Goal: Information Seeking & Learning: Learn about a topic

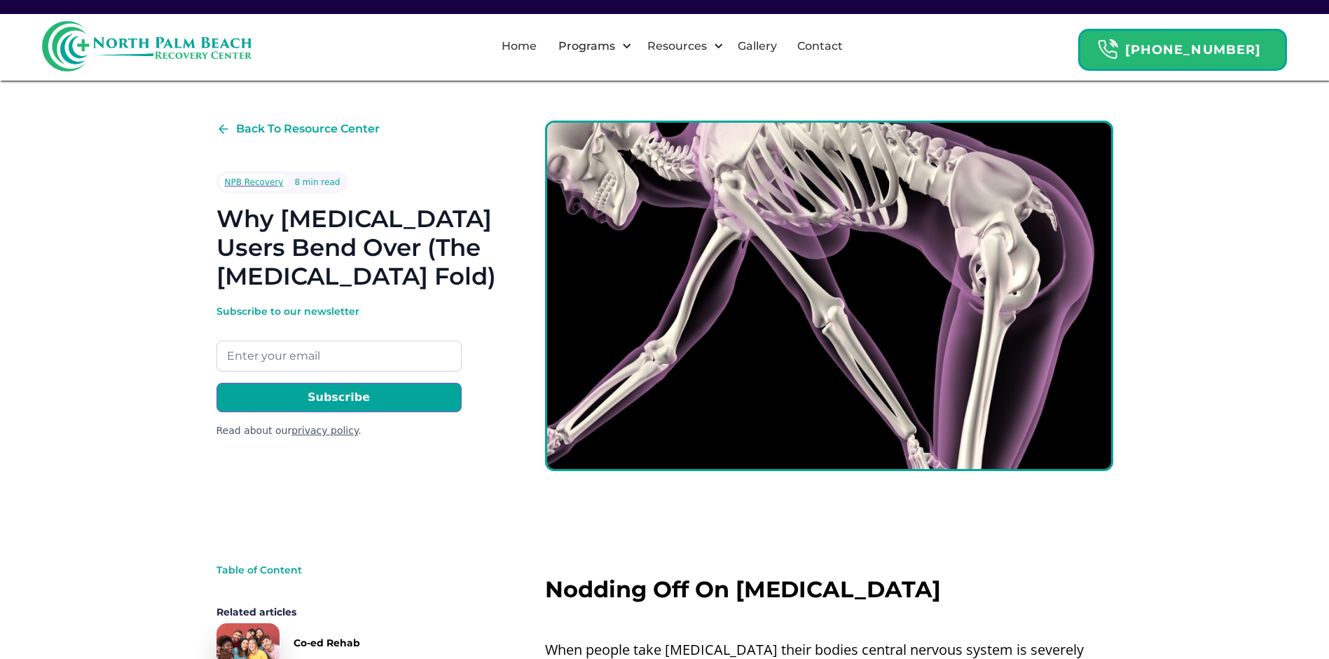
scroll to position [350, 0]
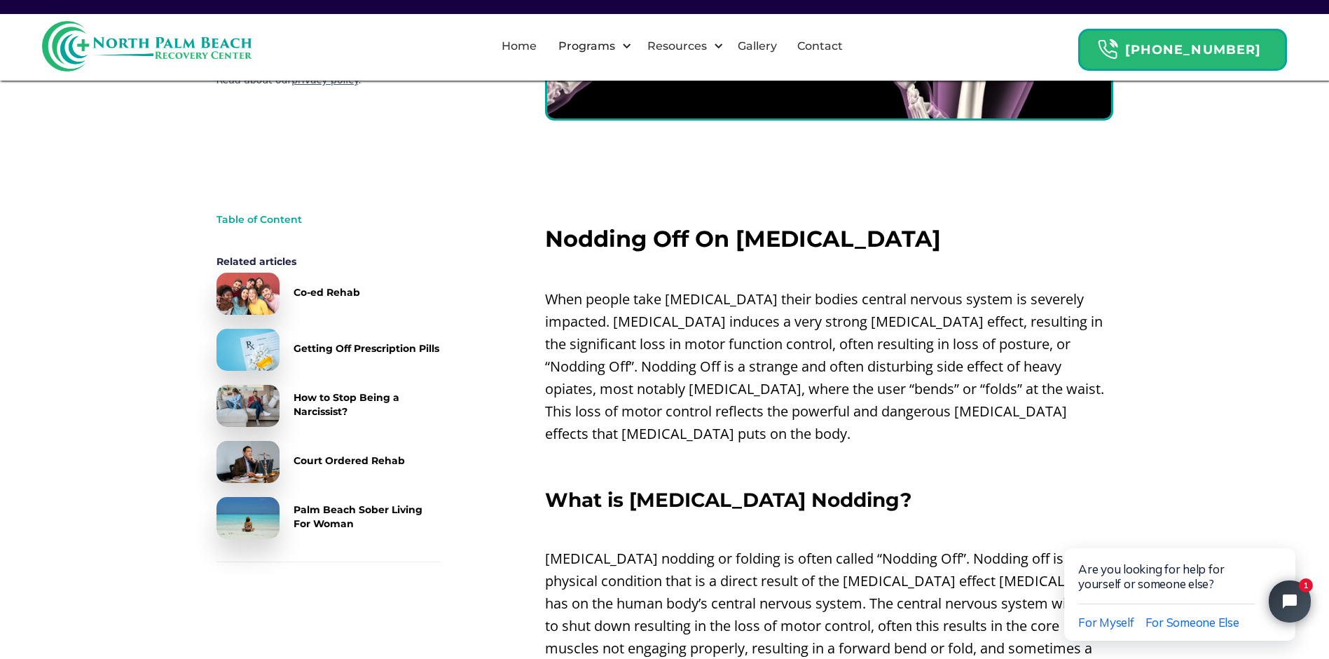
drag, startPoint x: 599, startPoint y: 296, endPoint x: 685, endPoint y: 324, distance: 90.9
click at [685, 324] on p "When people take [MEDICAL_DATA] their bodies central nervous system is severely…" at bounding box center [829, 366] width 568 height 157
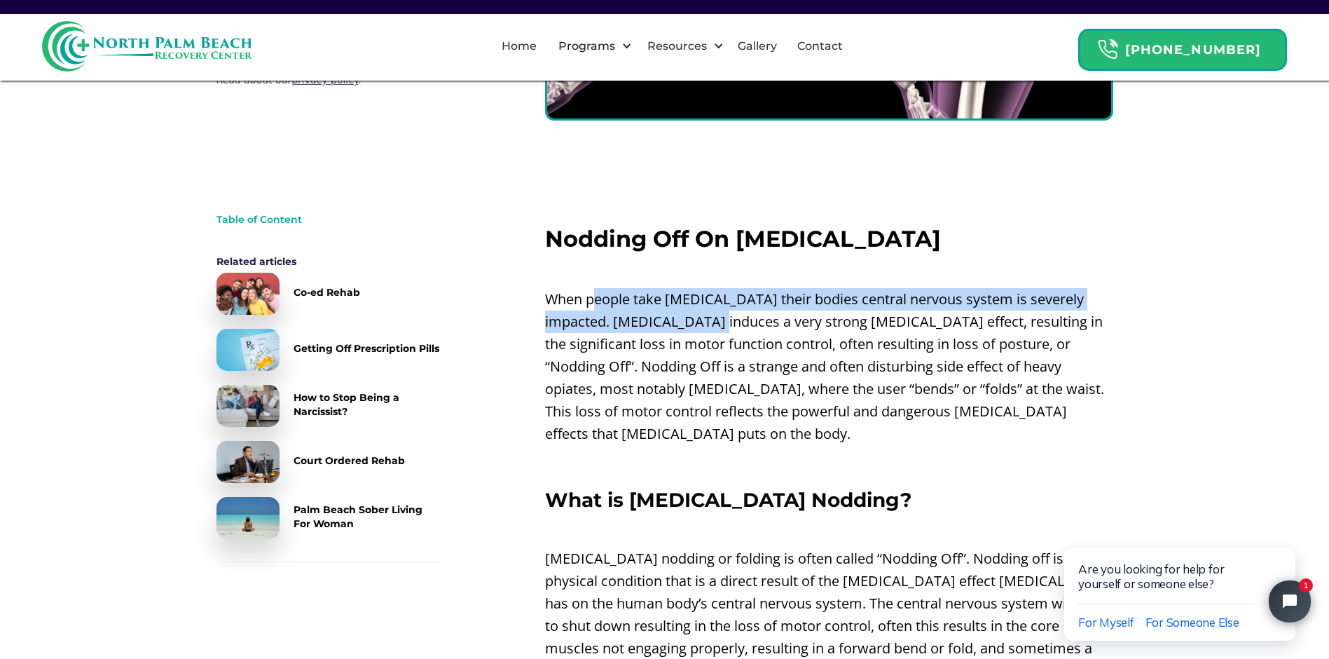
click at [641, 349] on p "When people take [MEDICAL_DATA] their bodies central nervous system is severely…" at bounding box center [829, 366] width 568 height 157
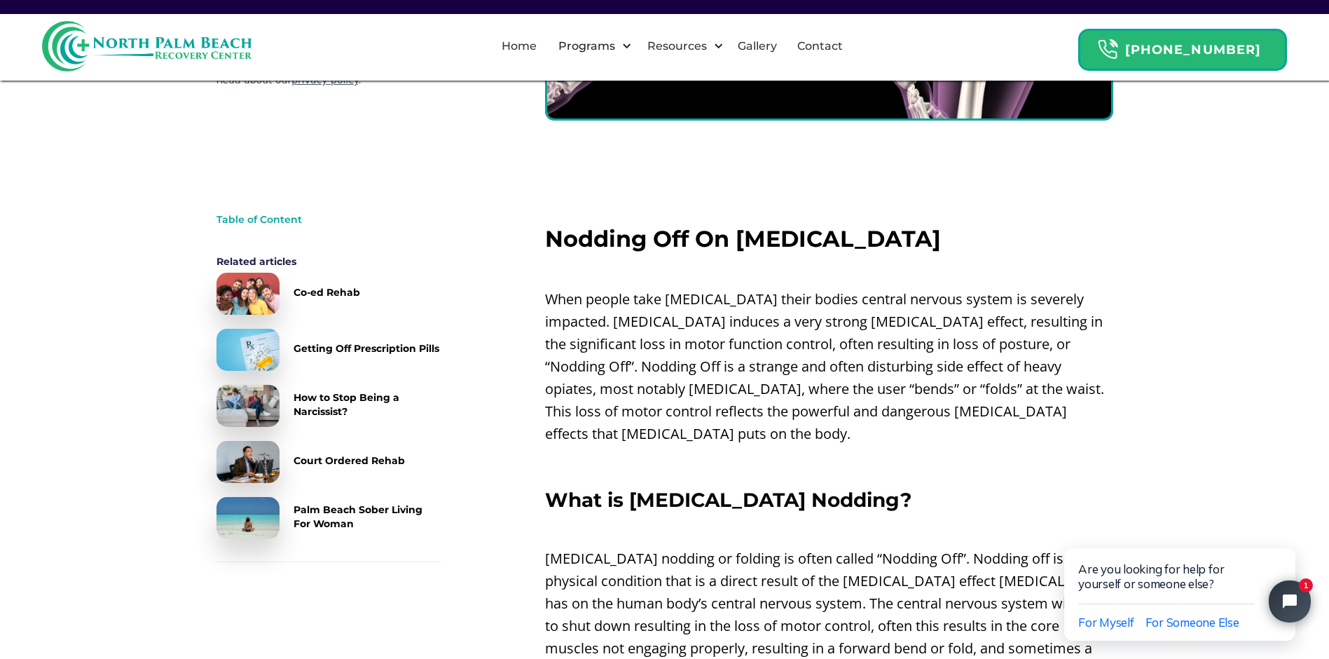
drag, startPoint x: 652, startPoint y: 340, endPoint x: 882, endPoint y: 367, distance: 230.7
click at [882, 367] on p "When people take [MEDICAL_DATA] their bodies central nervous system is severely…" at bounding box center [829, 366] width 568 height 157
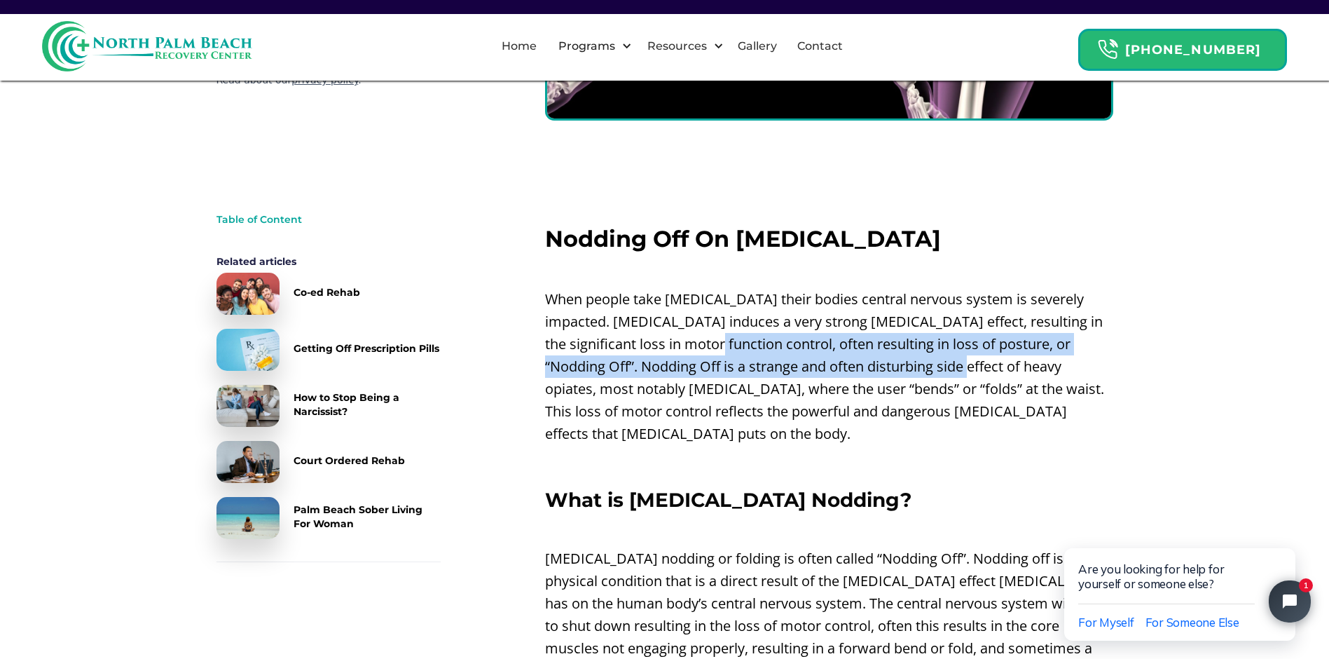
click at [710, 389] on p "When people take [MEDICAL_DATA] their bodies central nervous system is severely…" at bounding box center [829, 366] width 568 height 157
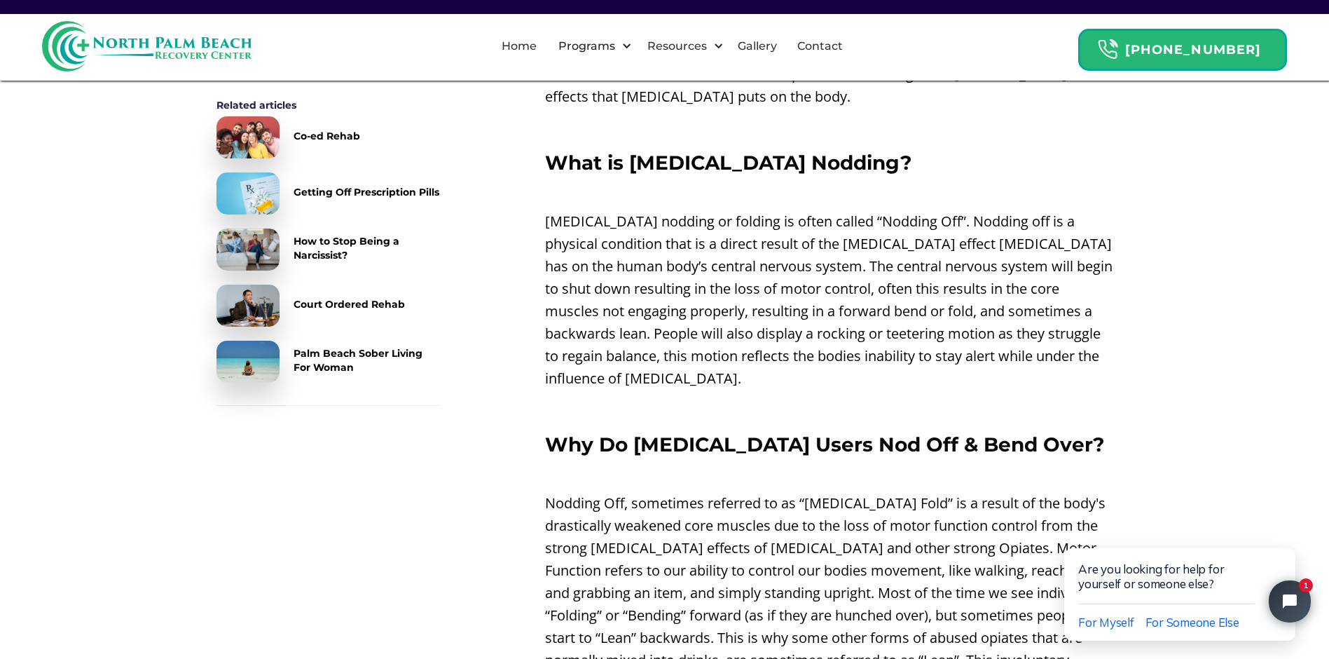
scroll to position [701, 0]
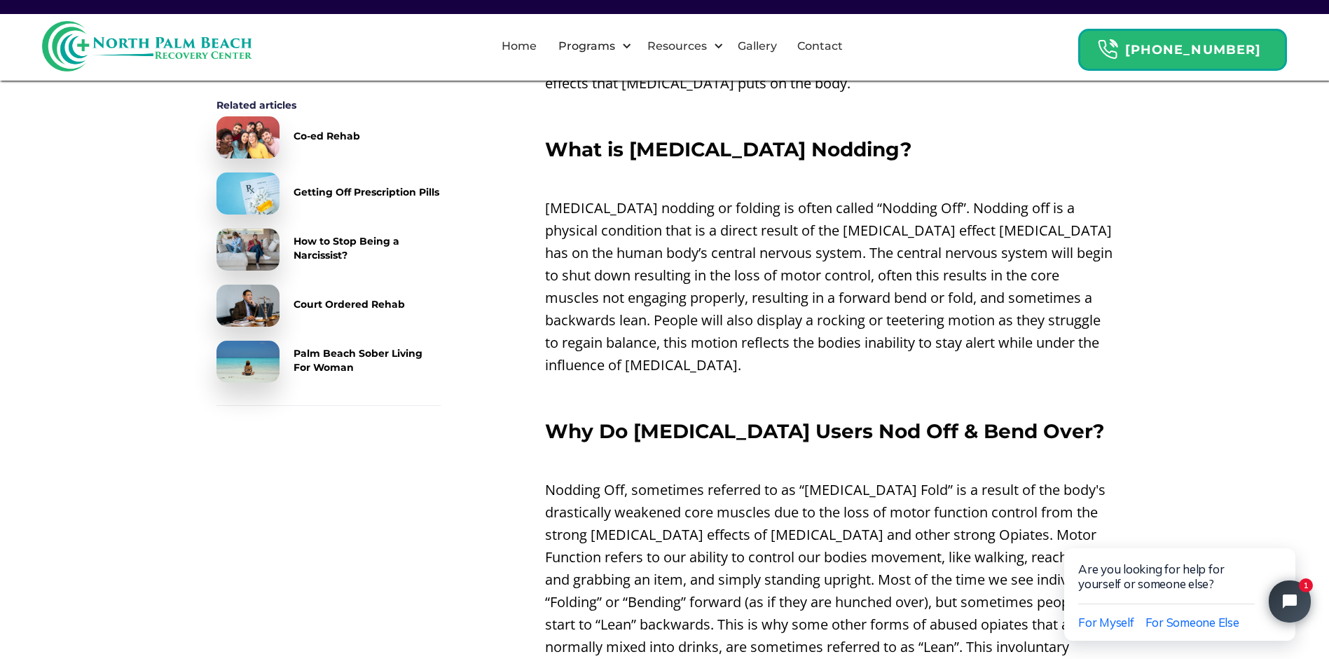
drag, startPoint x: 648, startPoint y: 182, endPoint x: 659, endPoint y: 199, distance: 20.8
click at [659, 199] on p "[MEDICAL_DATA] nodding or folding is often called “Nodding Off”. Nodding off is…" at bounding box center [829, 286] width 568 height 179
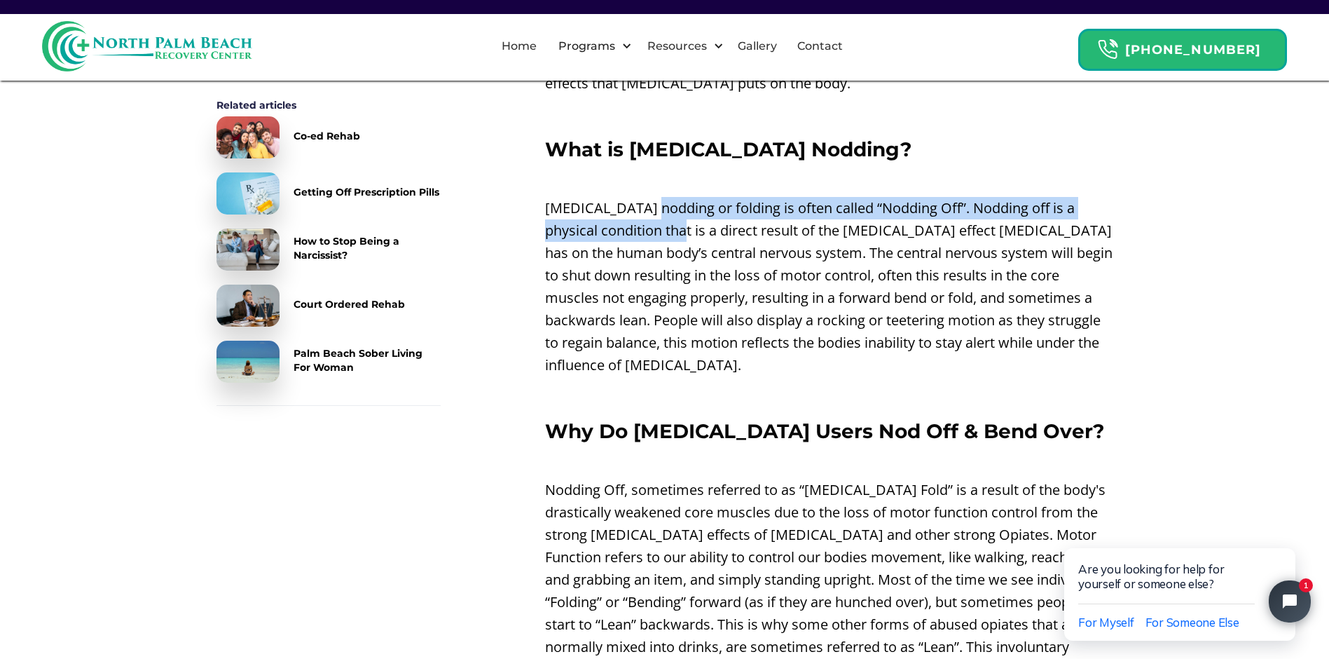
drag, startPoint x: 624, startPoint y: 247, endPoint x: 709, endPoint y: 259, distance: 85.6
click at [709, 259] on p "[MEDICAL_DATA] nodding or folding is often called “Nodding Off”. Nodding off is…" at bounding box center [829, 286] width 568 height 179
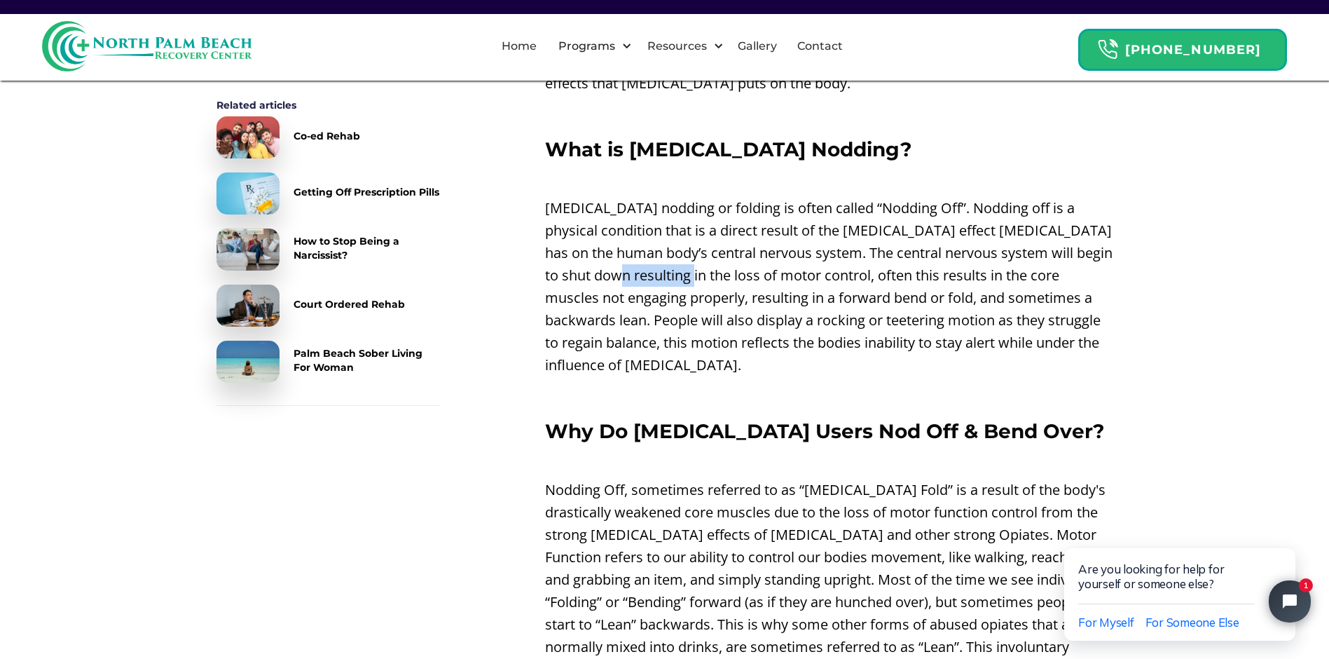
drag, startPoint x: 634, startPoint y: 273, endPoint x: 665, endPoint y: 301, distance: 41.2
click at [665, 301] on p "[MEDICAL_DATA] nodding or folding is often called “Nodding Off”. Nodding off is…" at bounding box center [829, 286] width 568 height 179
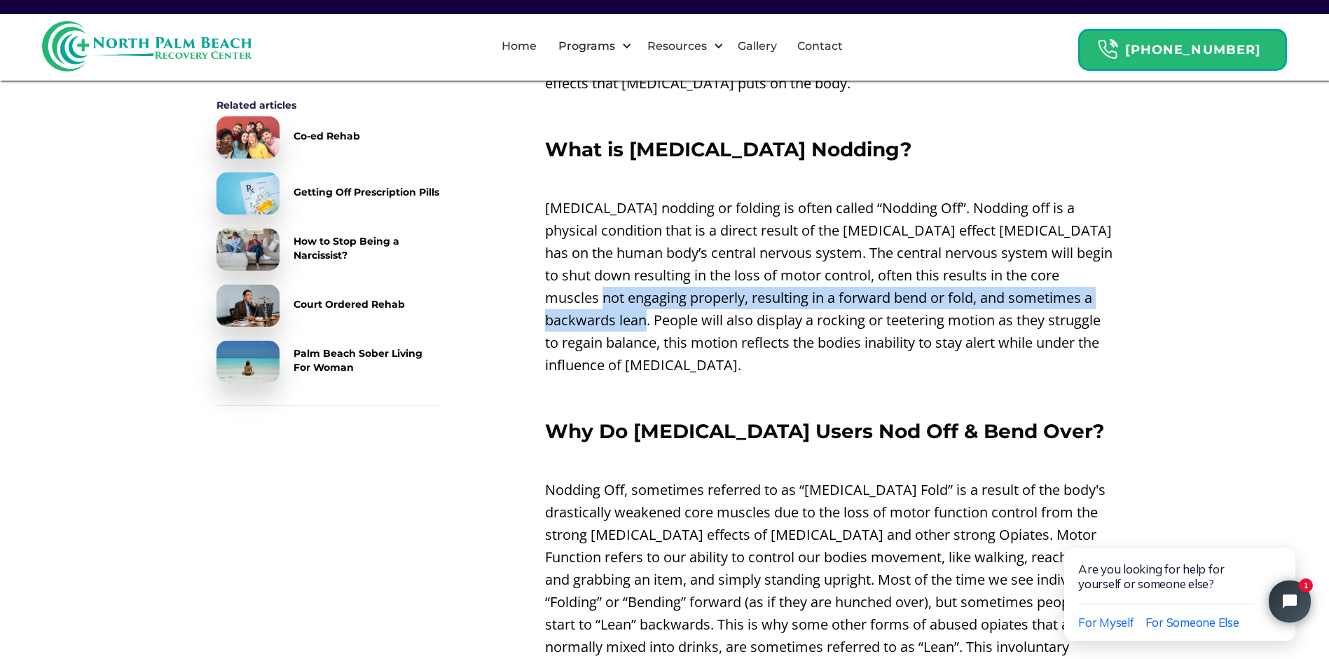
scroll to position [841, 0]
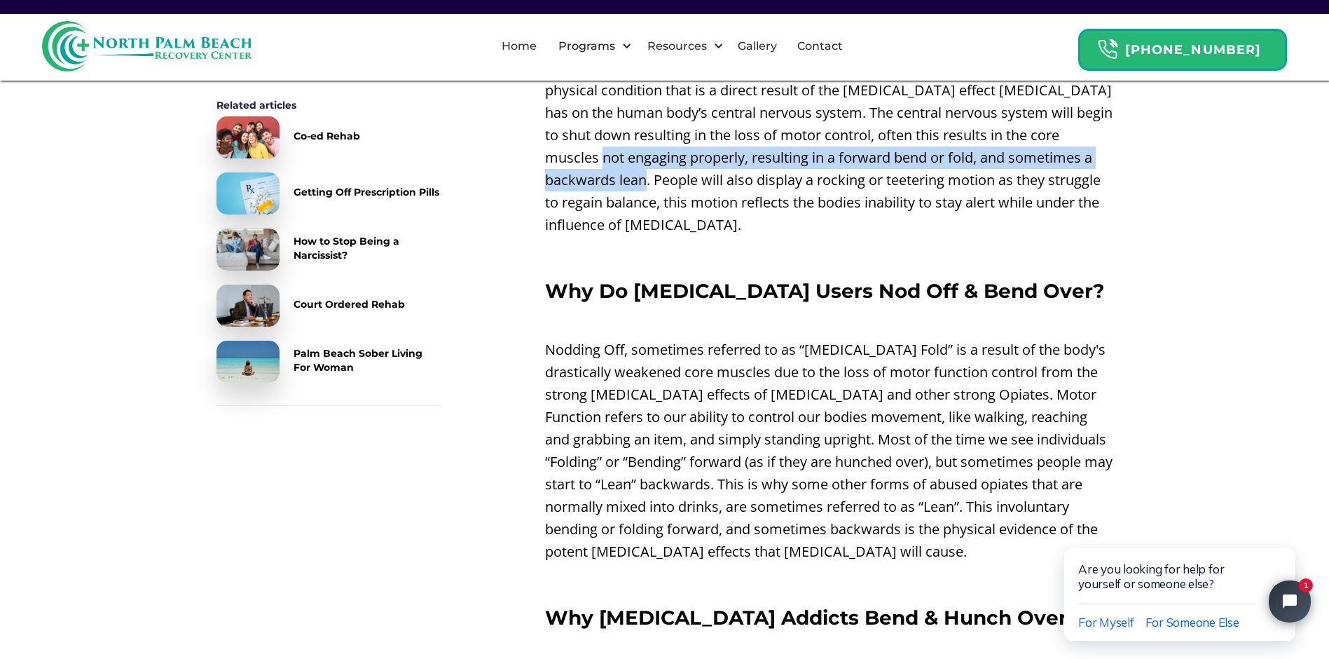
drag, startPoint x: 587, startPoint y: 328, endPoint x: 833, endPoint y: 346, distance: 246.6
click at [833, 346] on p "Nodding Off, sometimes referred to as “[MEDICAL_DATA] Fold” is a result of the …" at bounding box center [829, 450] width 568 height 224
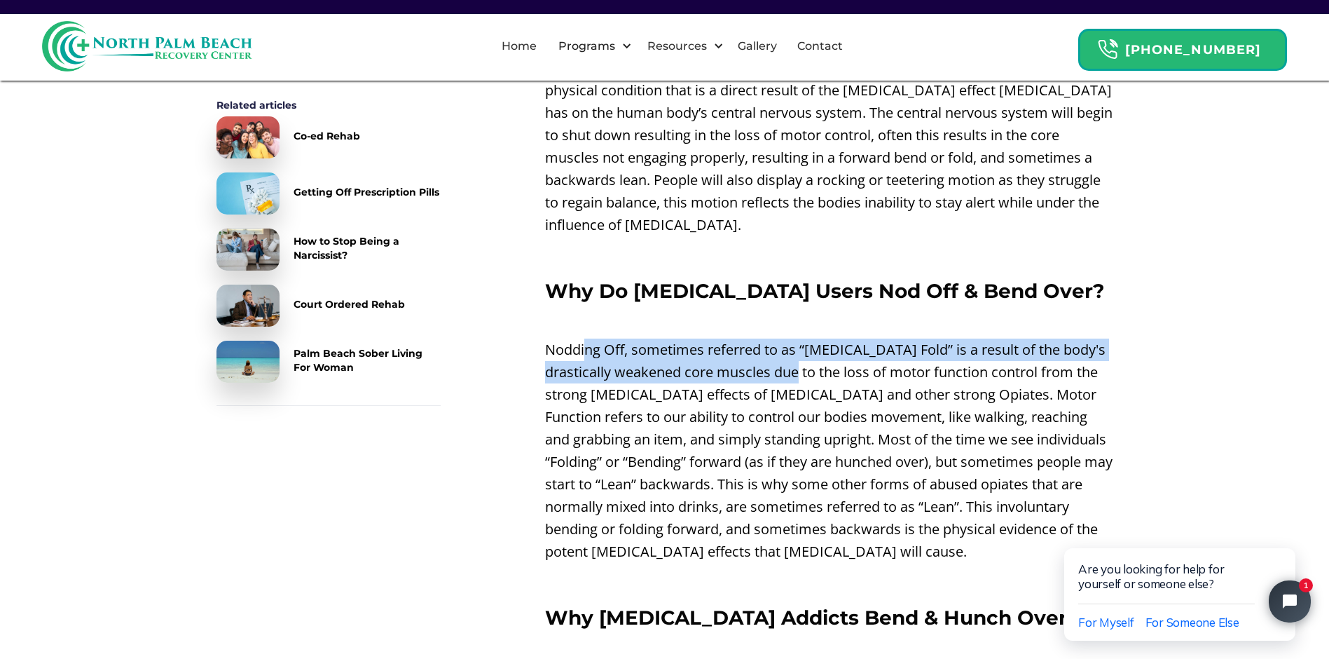
click at [850, 350] on p "Nodding Off, sometimes referred to as “[MEDICAL_DATA] Fold” is a result of the …" at bounding box center [829, 450] width 568 height 224
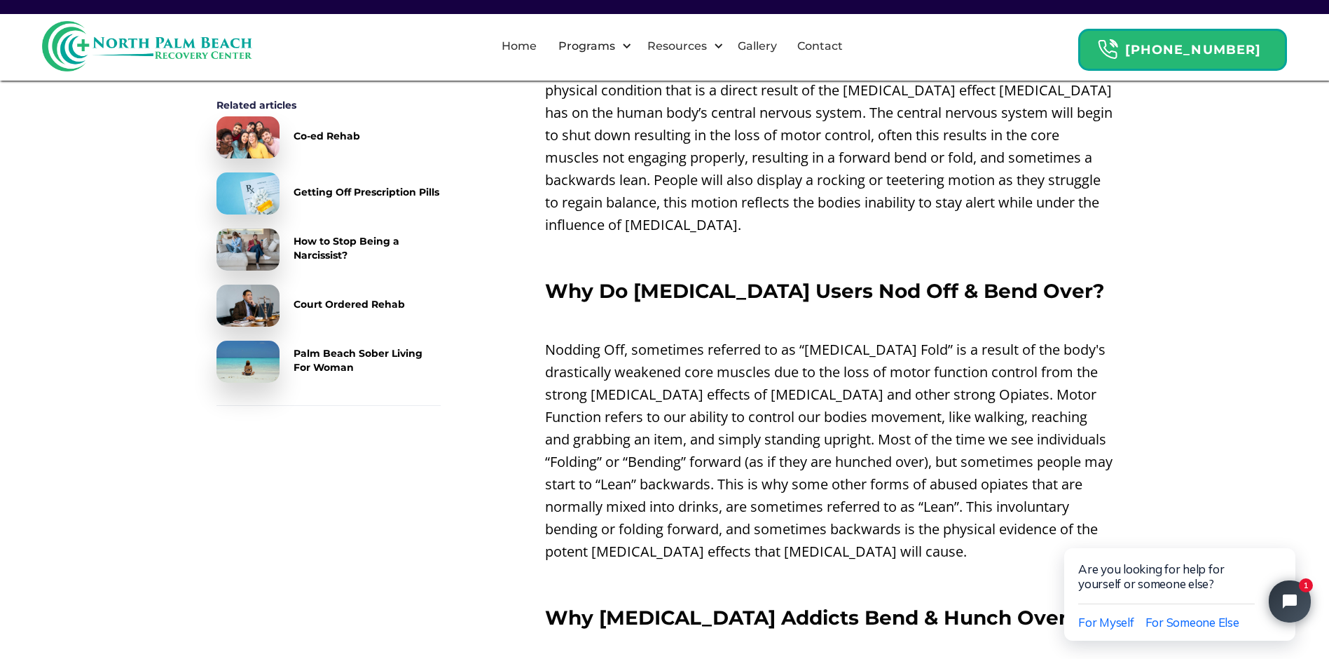
drag, startPoint x: 945, startPoint y: 376, endPoint x: 957, endPoint y: 385, distance: 14.6
click at [957, 385] on p "Nodding Off, sometimes referred to as “[MEDICAL_DATA] Fold” is a result of the …" at bounding box center [829, 450] width 568 height 224
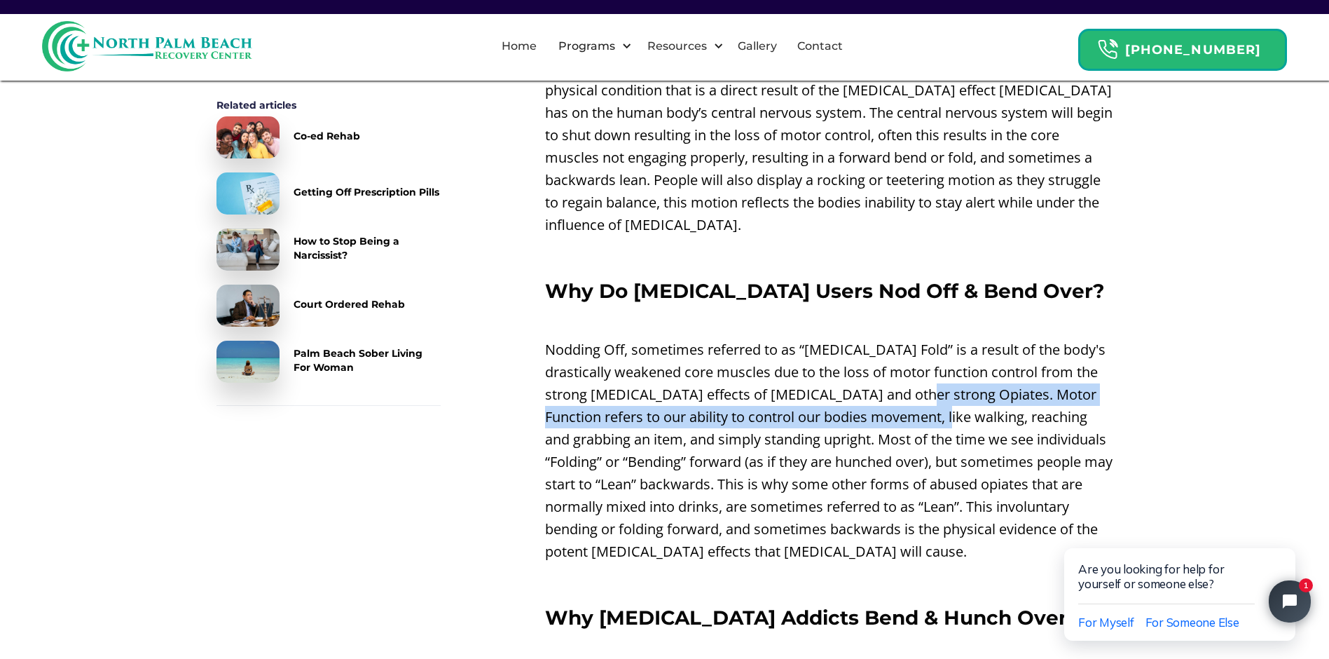
scroll to position [911, 0]
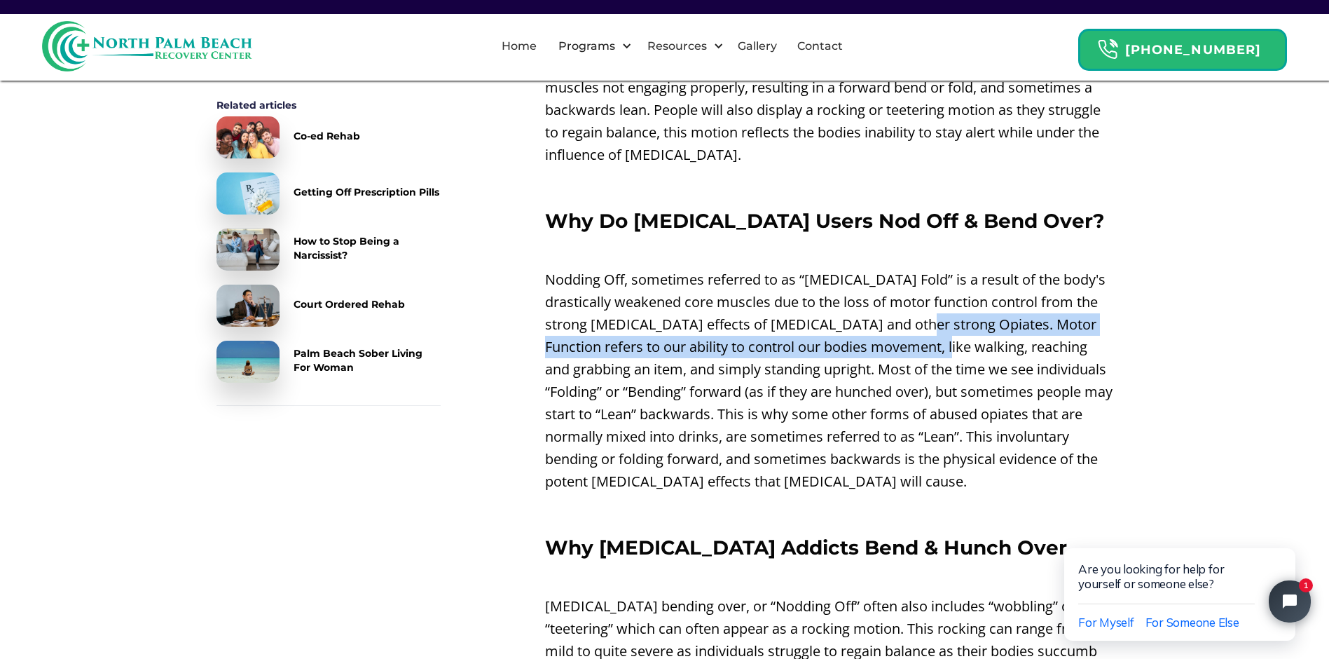
drag, startPoint x: 1657, startPoint y: 388, endPoint x: 993, endPoint y: 395, distance: 663.7
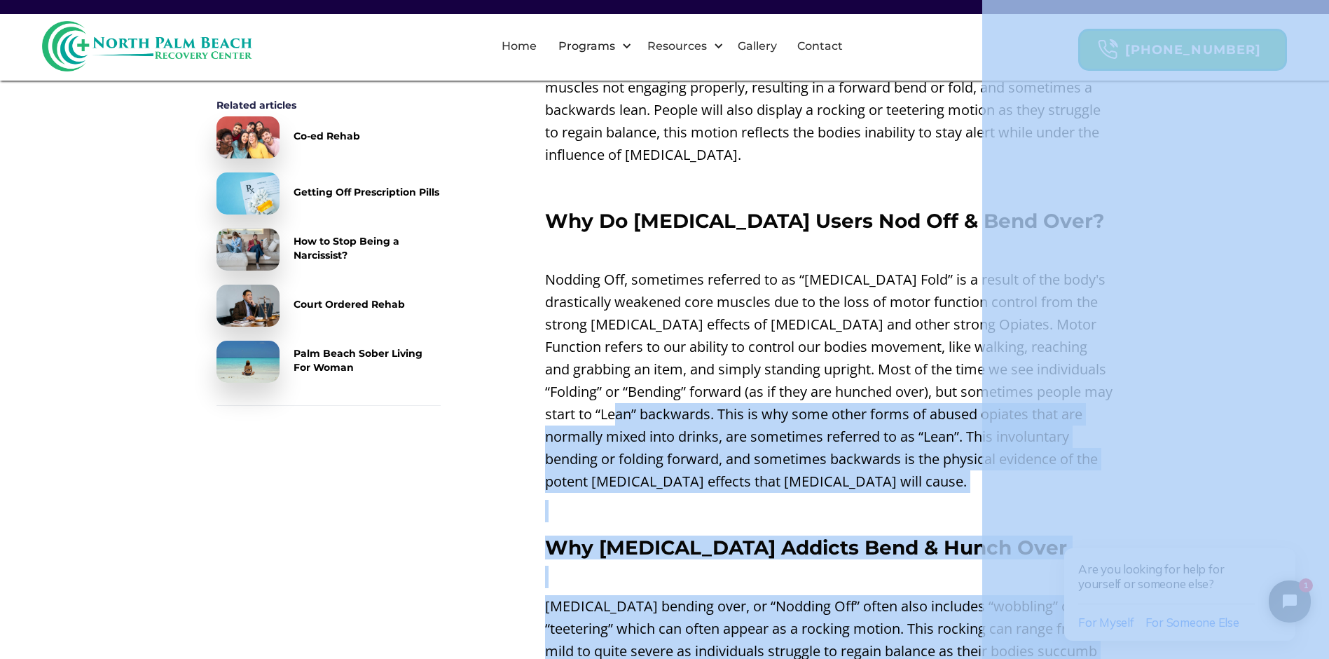
click at [753, 415] on p "Nodding Off, sometimes referred to as “[MEDICAL_DATA] Fold” is a result of the …" at bounding box center [829, 380] width 568 height 224
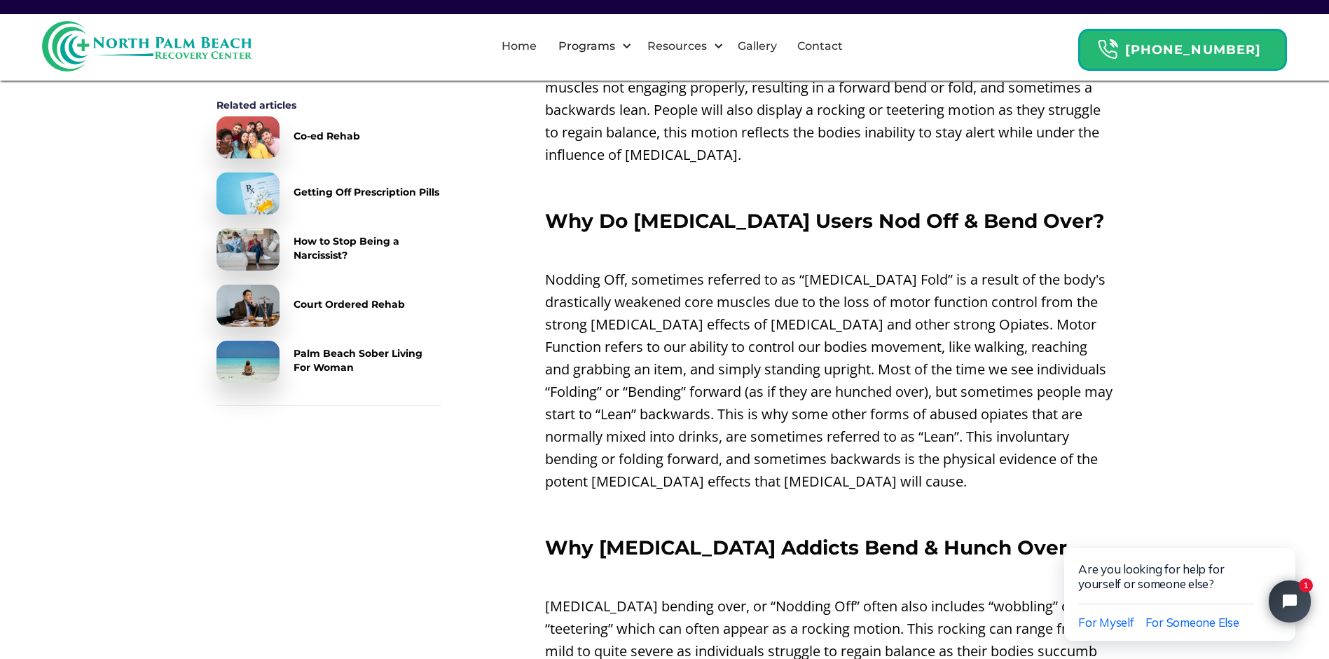
drag, startPoint x: 683, startPoint y: 392, endPoint x: 709, endPoint y: 400, distance: 27.3
click at [704, 402] on p "Nodding Off, sometimes referred to as “[MEDICAL_DATA] Fold” is a result of the …" at bounding box center [829, 380] width 568 height 224
click at [700, 390] on p "Nodding Off, sometimes referred to as “[MEDICAL_DATA] Fold” is a result of the …" at bounding box center [829, 380] width 568 height 224
drag, startPoint x: 674, startPoint y: 391, endPoint x: 687, endPoint y: 392, distance: 12.6
click at [687, 392] on p "Nodding Off, sometimes referred to as “[MEDICAL_DATA] Fold” is a result of the …" at bounding box center [829, 380] width 568 height 224
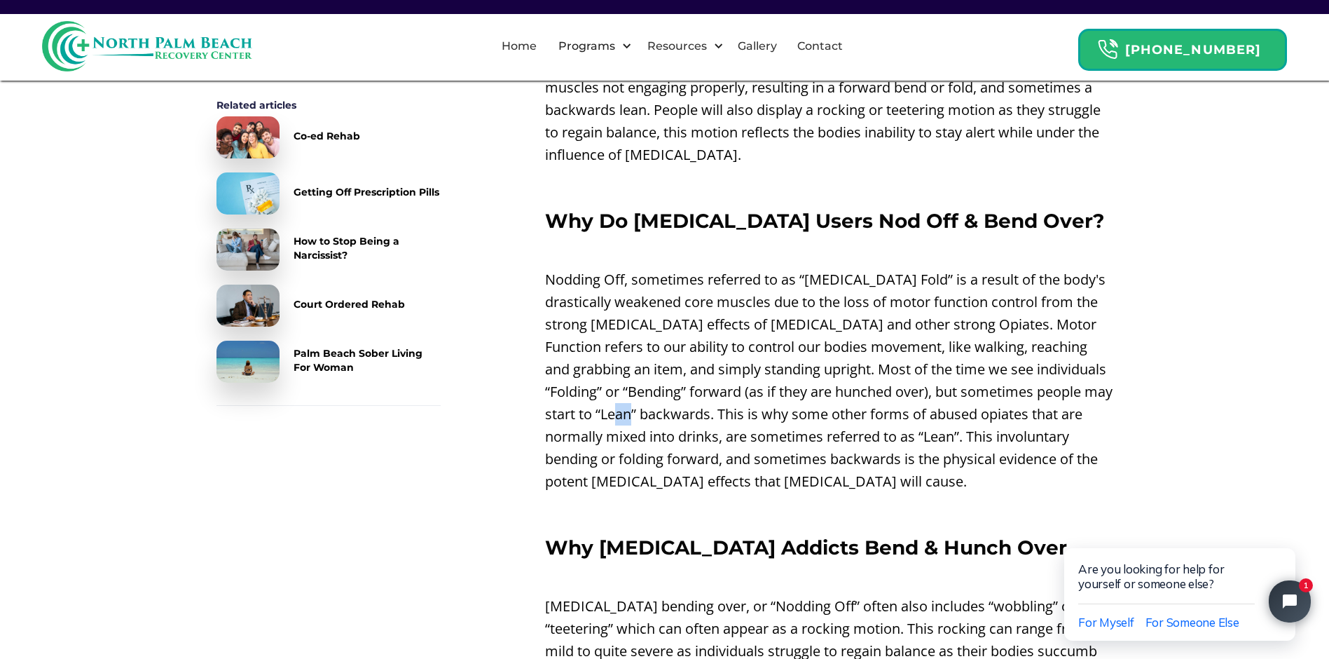
scroll to position [1051, 0]
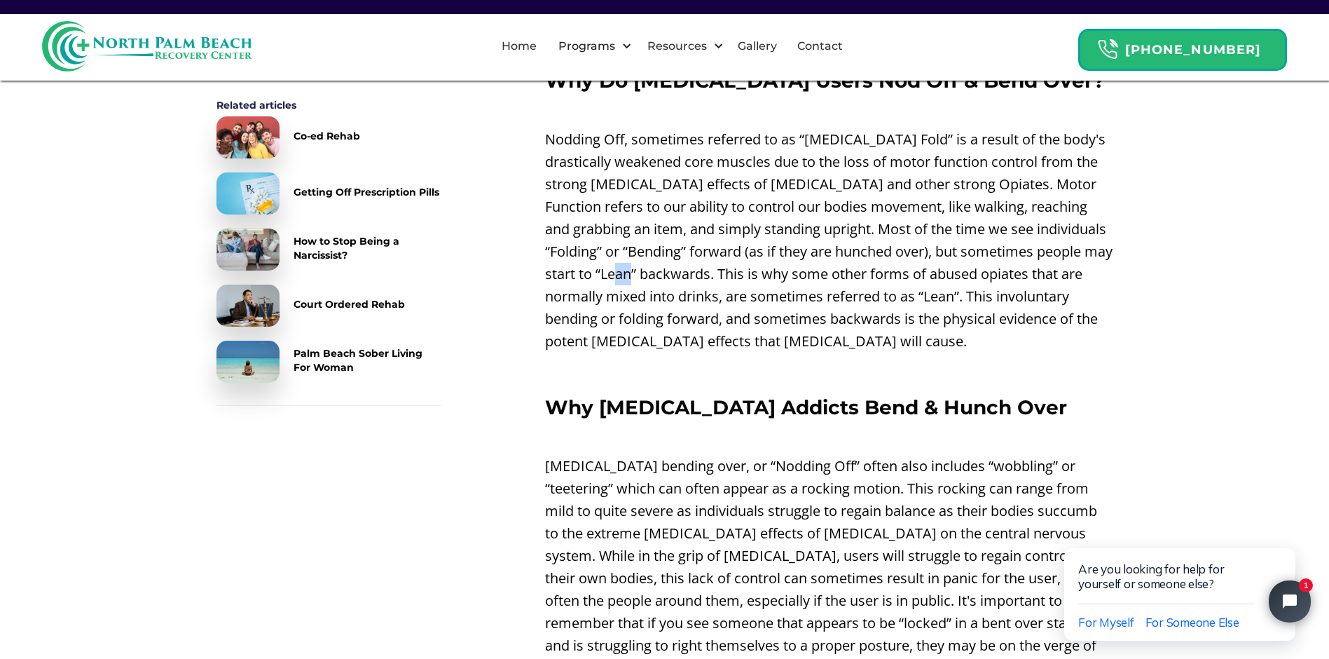
drag, startPoint x: 613, startPoint y: 464, endPoint x: 766, endPoint y: 476, distance: 153.2
click at [766, 476] on p "[MEDICAL_DATA] bending over, or “Nodding Off” often also includes “wobbling” or…" at bounding box center [829, 601] width 568 height 292
drag, startPoint x: 613, startPoint y: 493, endPoint x: 655, endPoint y: 495, distance: 42.1
click at [655, 495] on p "[MEDICAL_DATA] bending over, or “Nodding Off” often also includes “wobbling” or…" at bounding box center [829, 601] width 568 height 292
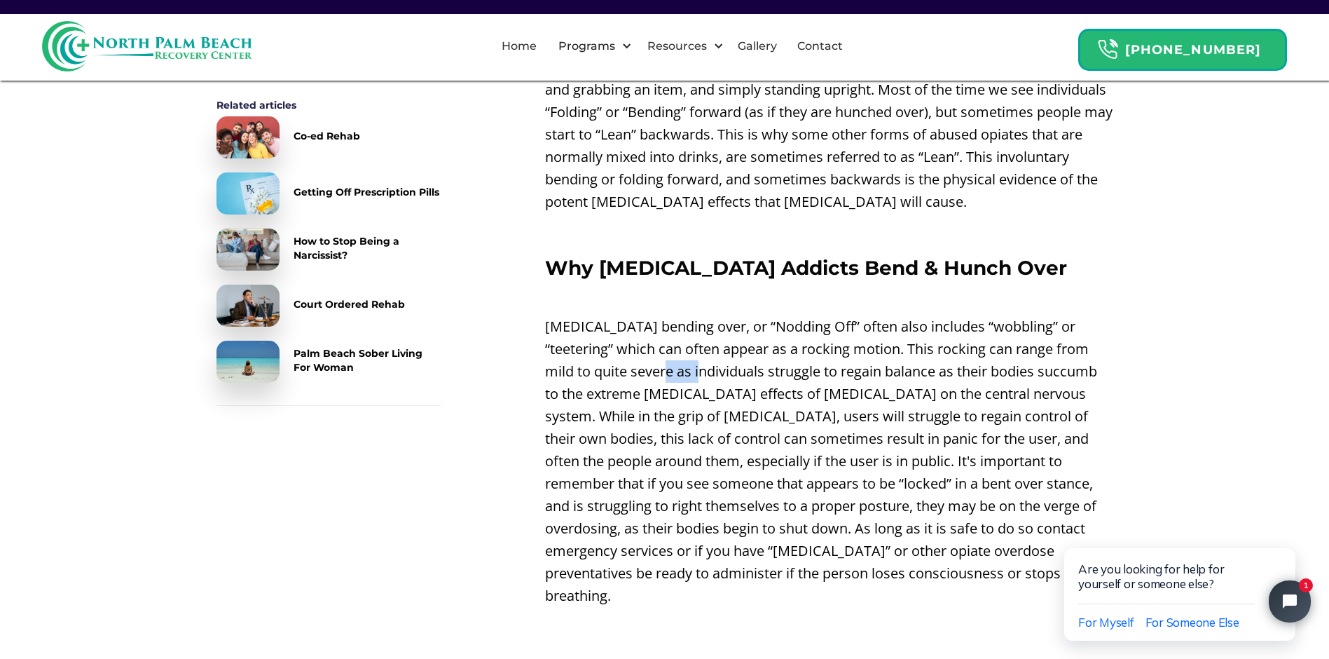
drag, startPoint x: 768, startPoint y: 372, endPoint x: 839, endPoint y: 399, distance: 75.9
click at [839, 399] on p "[MEDICAL_DATA] bending over, or “Nodding Off” often also includes “wobbling” or…" at bounding box center [829, 461] width 568 height 292
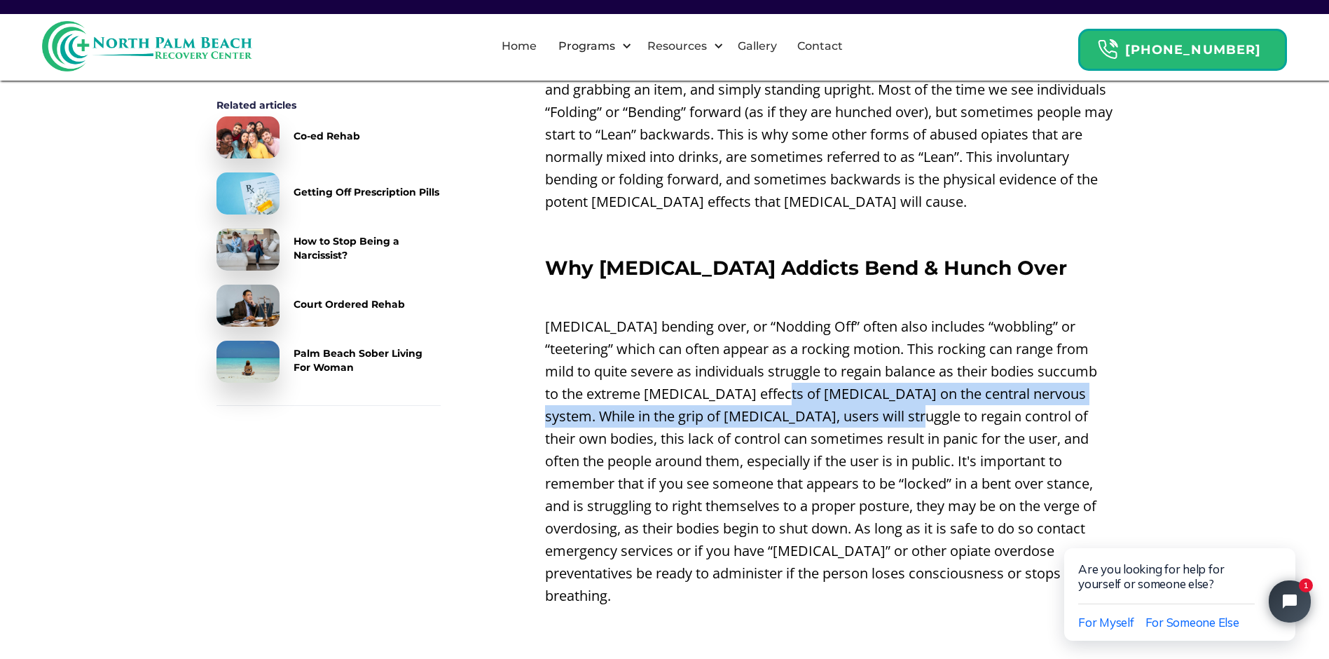
drag, startPoint x: 629, startPoint y: 507, endPoint x: 809, endPoint y: 525, distance: 181.0
click at [810, 525] on p "[MEDICAL_DATA] bending over, or “Nodding Off” often also includes “wobbling” or…" at bounding box center [829, 461] width 568 height 292
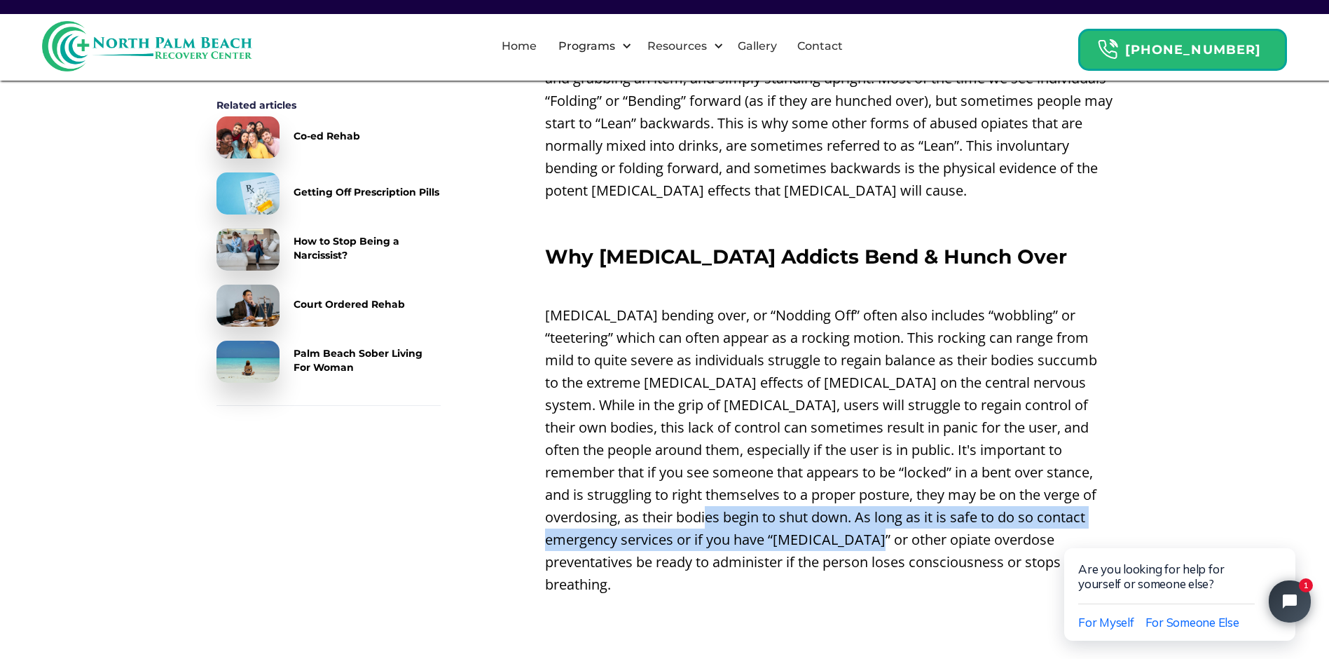
scroll to position [1472, 0]
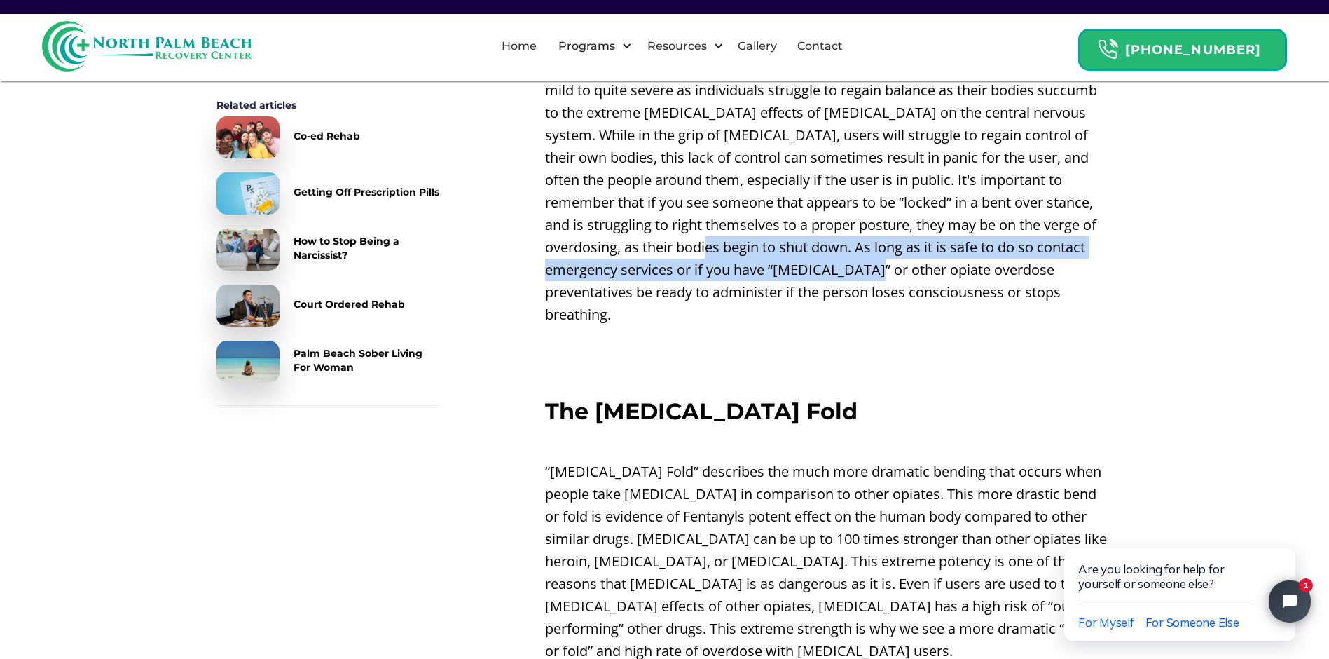
drag, startPoint x: 636, startPoint y: 419, endPoint x: 712, endPoint y: 439, distance: 78.4
click at [712, 460] on p "“[MEDICAL_DATA] Fold” describes the much more dramatic bending that occurs when…" at bounding box center [829, 561] width 568 height 202
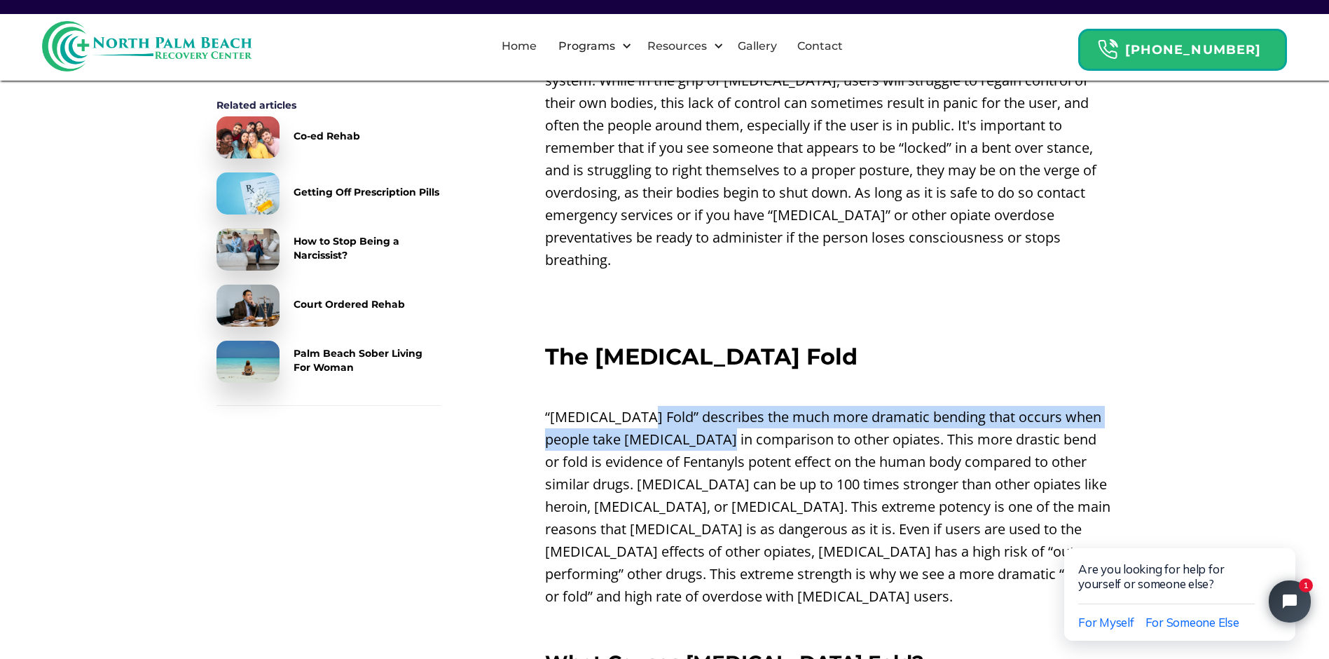
scroll to position [1542, 0]
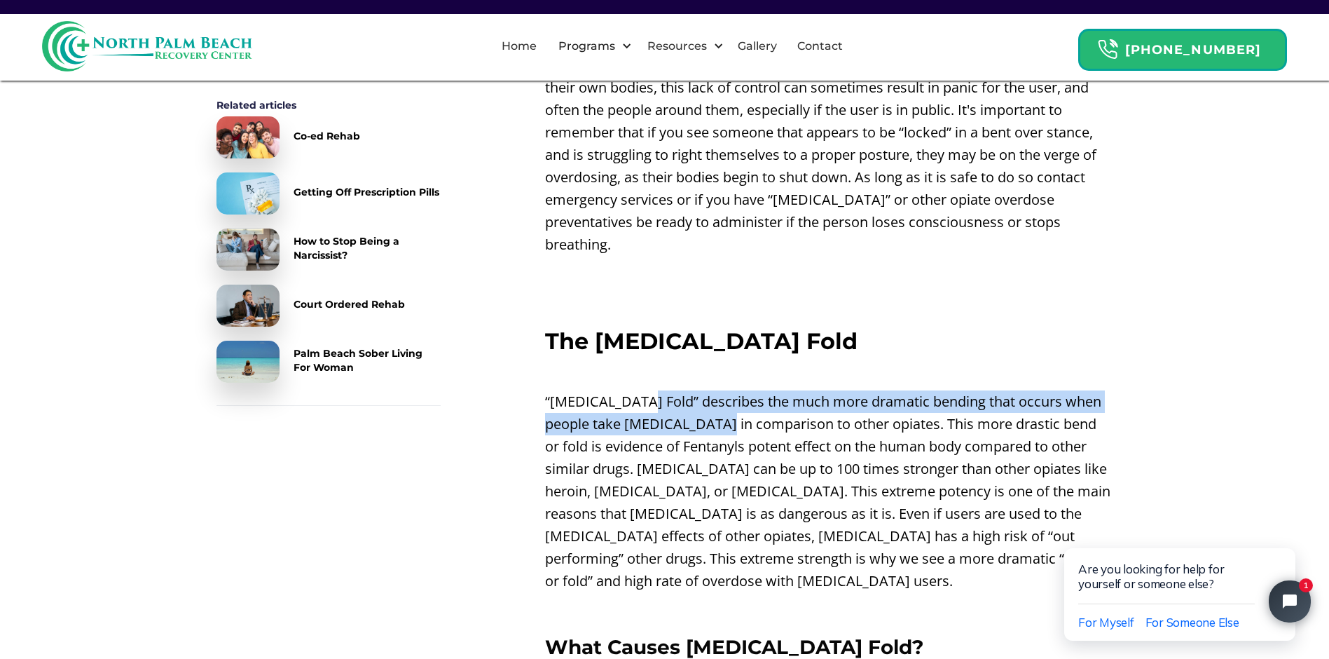
drag, startPoint x: 638, startPoint y: 426, endPoint x: 720, endPoint y: 434, distance: 83.1
click at [720, 434] on p "“[MEDICAL_DATA] Fold” describes the much more dramatic bending that occurs when…" at bounding box center [829, 491] width 568 height 202
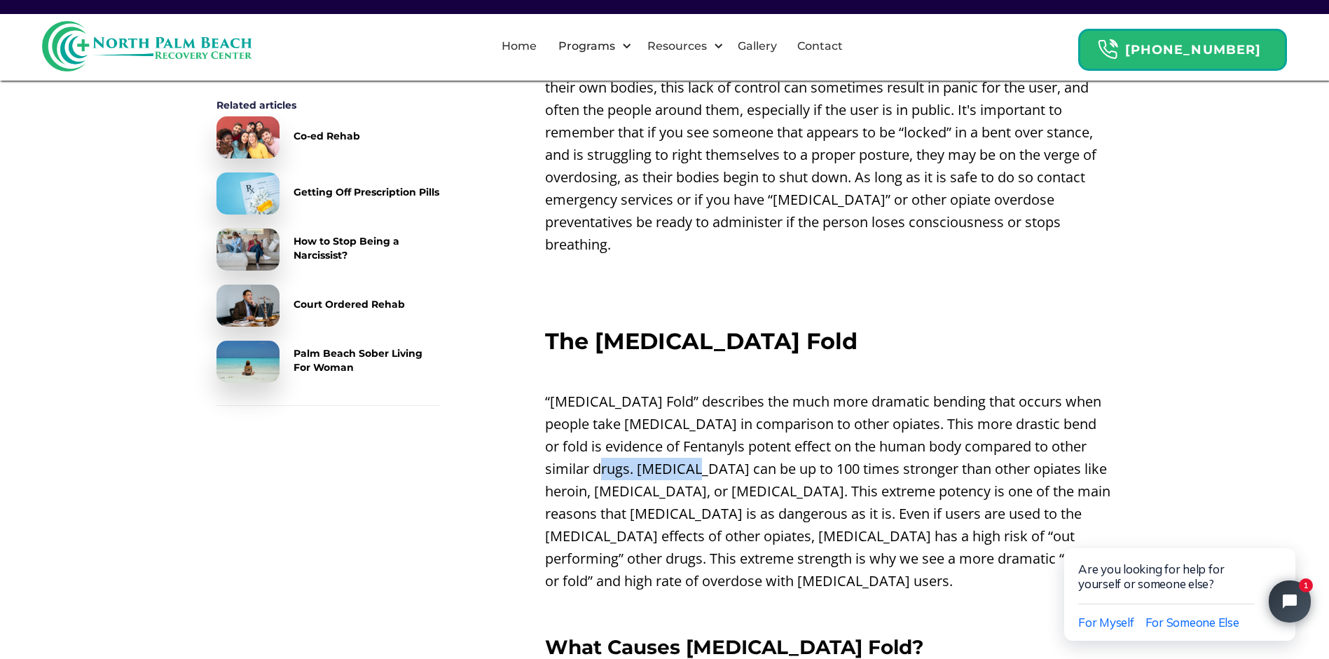
drag, startPoint x: 709, startPoint y: 444, endPoint x: 723, endPoint y: 466, distance: 26.8
click at [723, 466] on p "“[MEDICAL_DATA] Fold” describes the much more dramatic bending that occurs when…" at bounding box center [829, 491] width 568 height 202
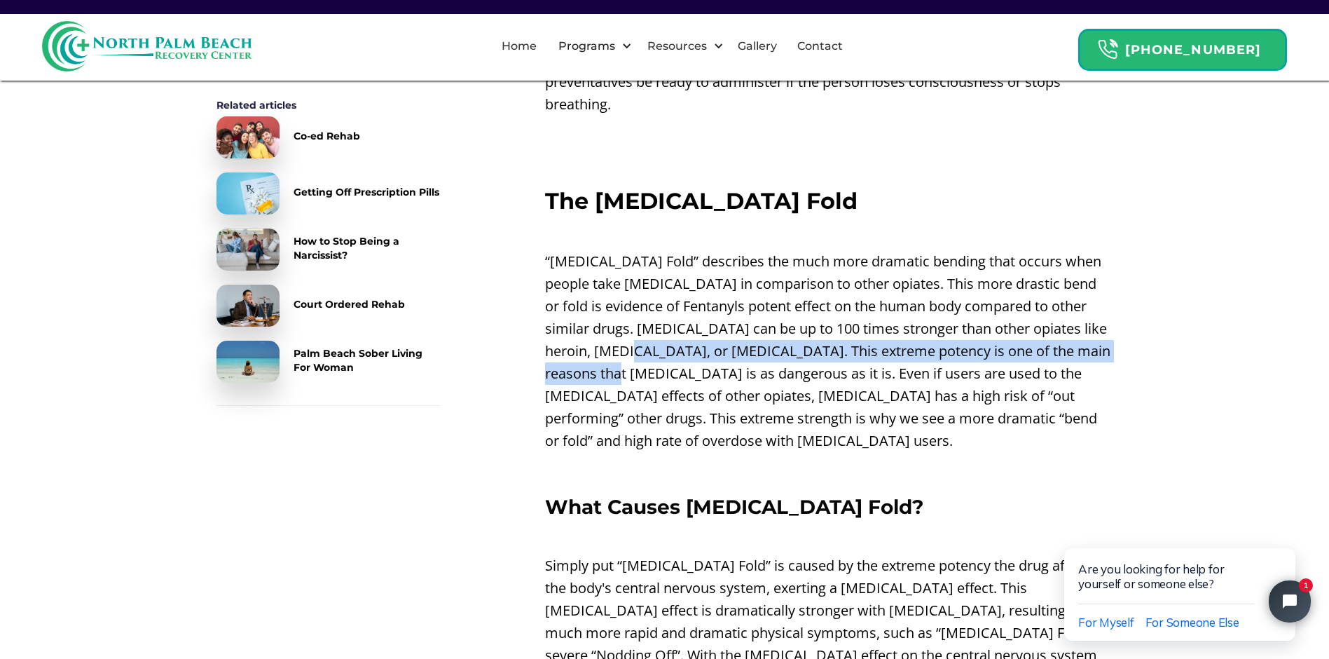
scroll to position [2032, 0]
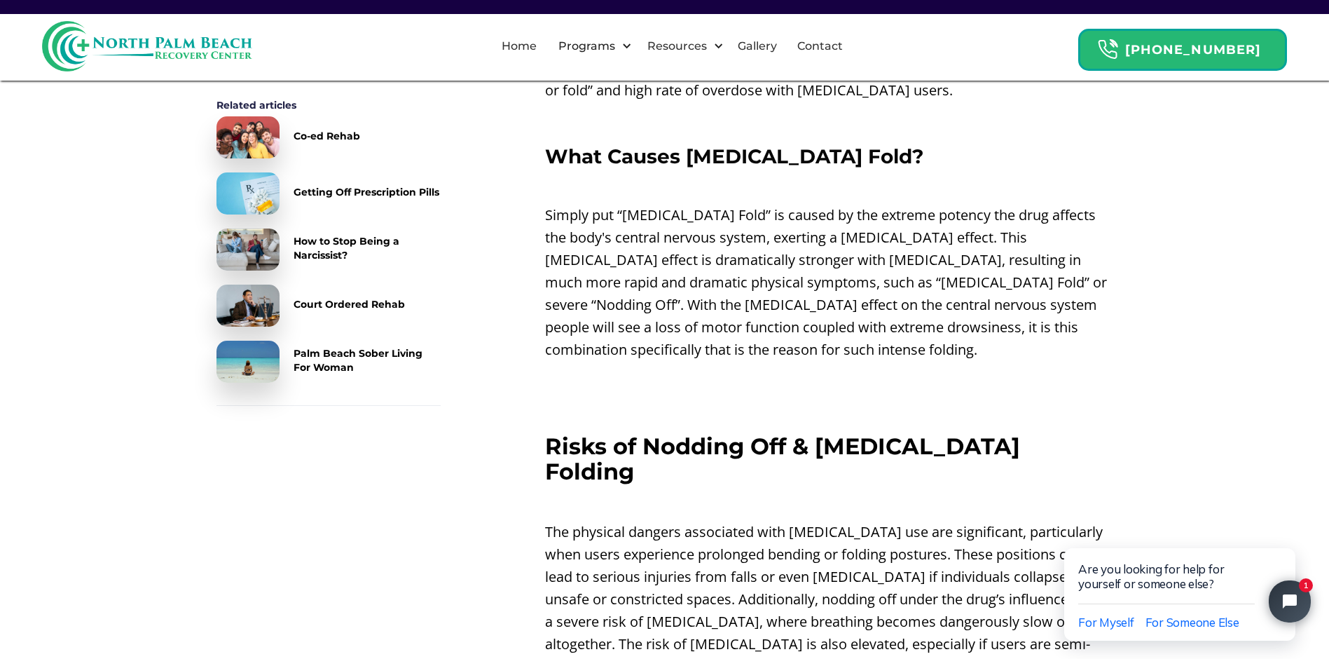
drag, startPoint x: 645, startPoint y: 181, endPoint x: 664, endPoint y: 237, distance: 59.2
click at [664, 237] on p "Simply put “[MEDICAL_DATA] Fold” is caused by the extreme potency the drug affe…" at bounding box center [829, 282] width 568 height 157
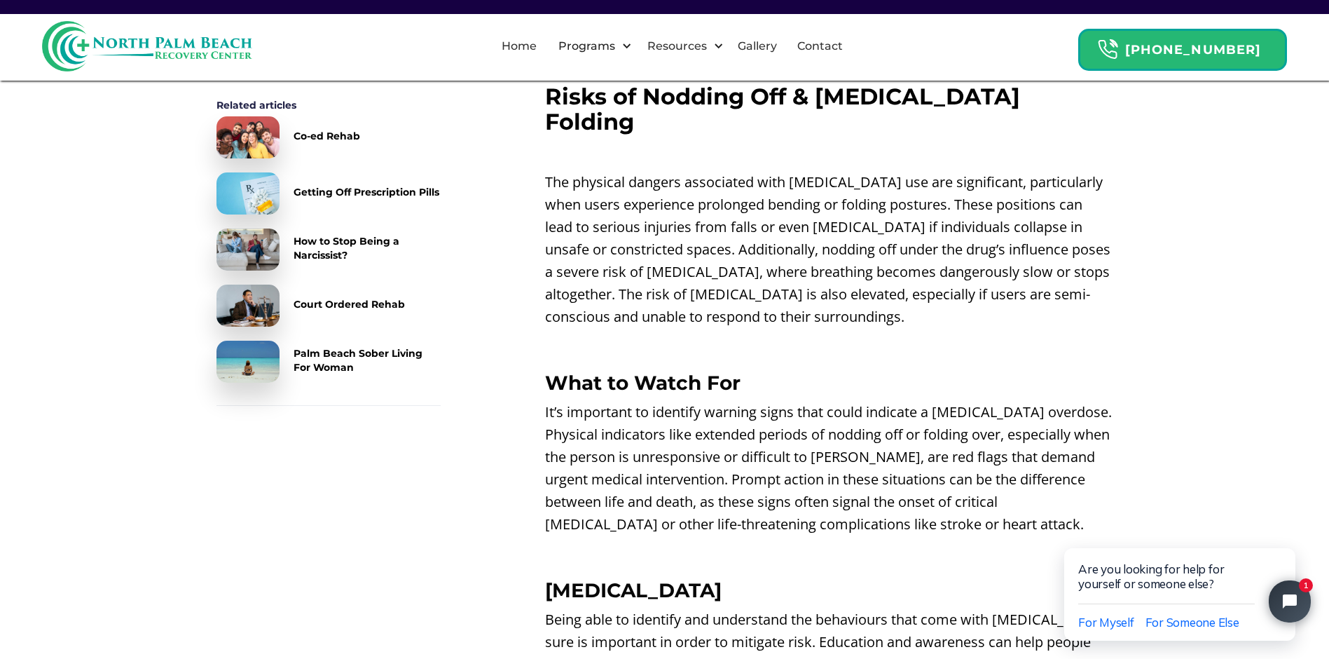
scroll to position [2102, 0]
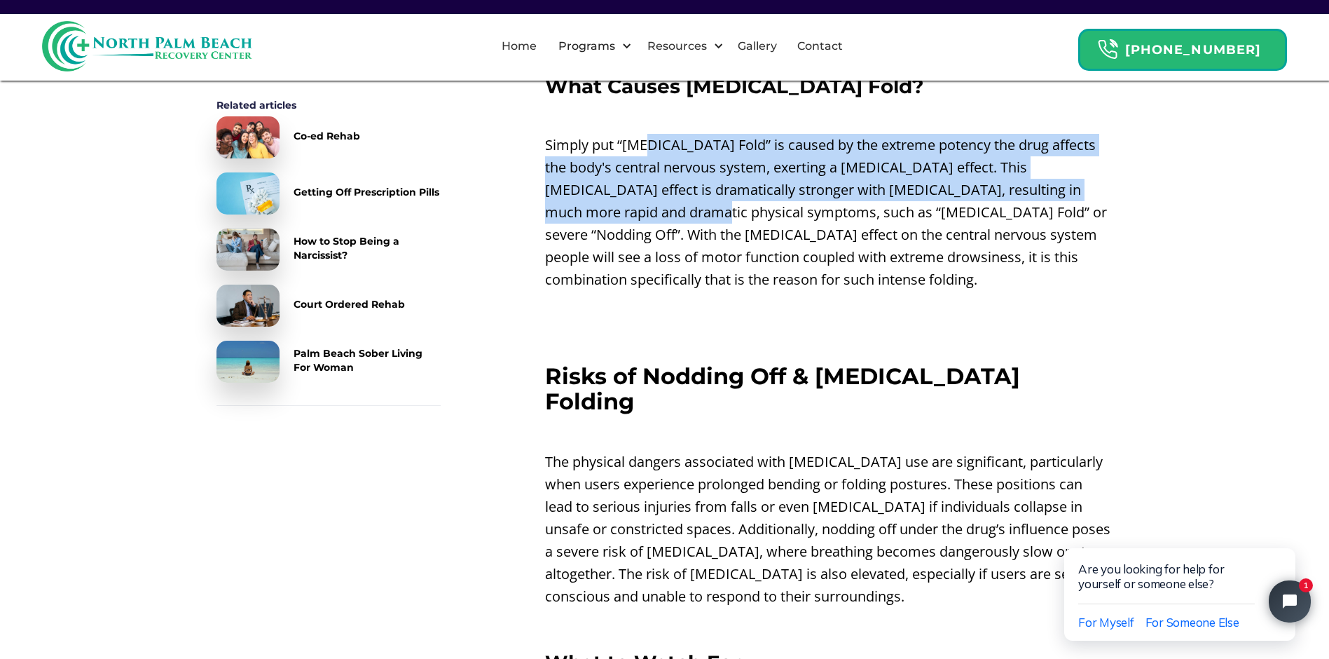
click at [730, 170] on p "Simply put “[MEDICAL_DATA] Fold” is caused by the extreme potency the drug affe…" at bounding box center [829, 212] width 568 height 157
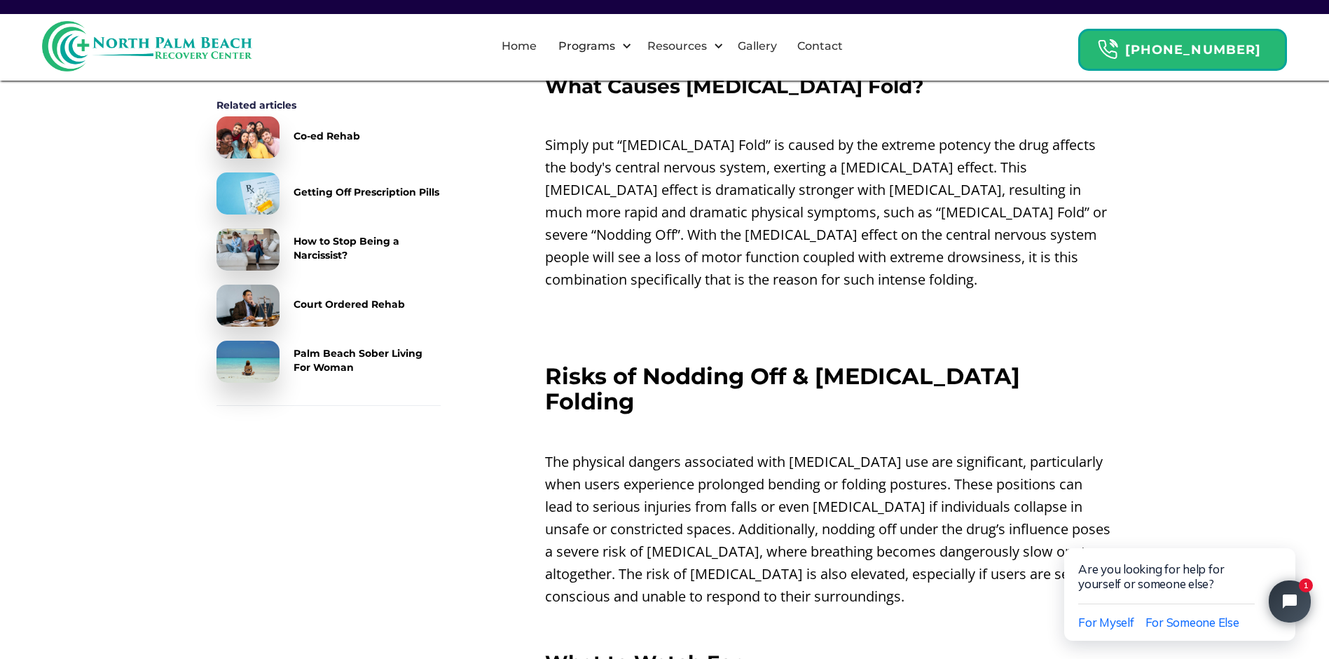
drag, startPoint x: 733, startPoint y: 169, endPoint x: 759, endPoint y: 201, distance: 41.4
click at [759, 201] on p "Simply put “[MEDICAL_DATA] Fold” is caused by the extreme potency the drug affe…" at bounding box center [829, 212] width 568 height 157
